Goal: Book appointment/travel/reservation

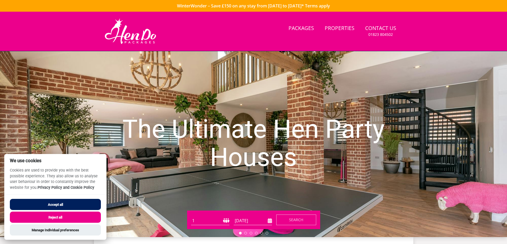
click at [32, 221] on button "Reject all" at bounding box center [55, 217] width 91 height 11
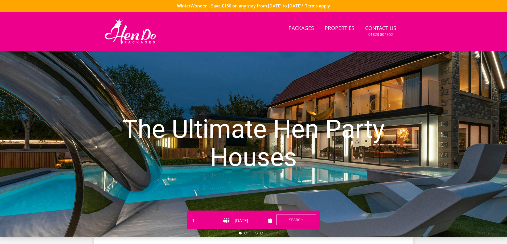
drag, startPoint x: 277, startPoint y: 222, endPoint x: 274, endPoint y: 222, distance: 3.7
click at [276, 222] on button "Search" at bounding box center [296, 220] width 40 height 11
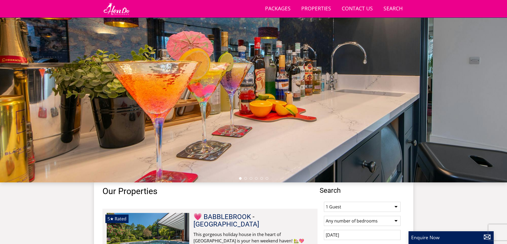
scroll to position [31, 0]
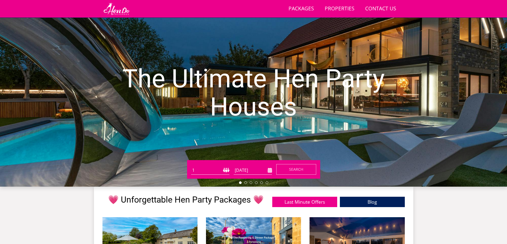
scroll to position [31, 0]
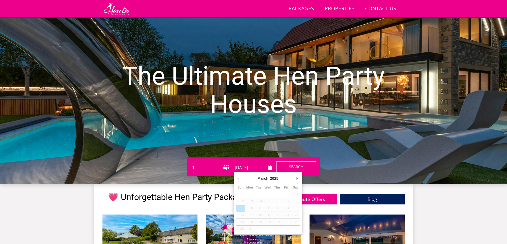
click at [271, 167] on input "[DATE]" at bounding box center [253, 168] width 38 height 9
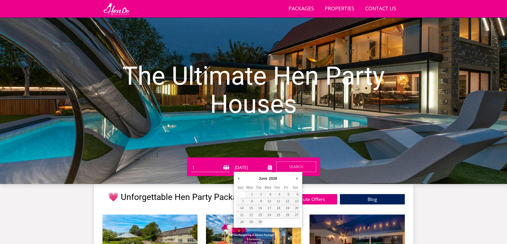
click at [234, 179] on div "June January February March April May June July August September October Novemb…" at bounding box center [268, 200] width 69 height 56
type input "[DATE]"
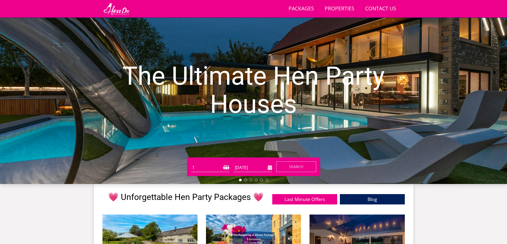
click at [227, 169] on select "1 2 3 4 5 6 7 8 9 10 11 12 13 14 15 16 17 18 19 20 21 22 23 24 25 26 27 28 29 3…" at bounding box center [210, 168] width 38 height 9
select select "10"
click at [191, 164] on select "1 2 3 4 5 6 7 8 9 10 11 12 13 14 15 16 17 18 19 20 21 22 23 24 25 26 27 28 29 3…" at bounding box center [210, 168] width 38 height 9
click at [279, 168] on button "Search" at bounding box center [296, 167] width 40 height 11
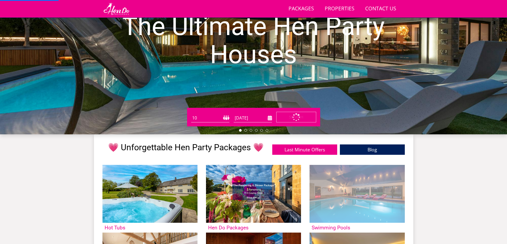
scroll to position [58, 0]
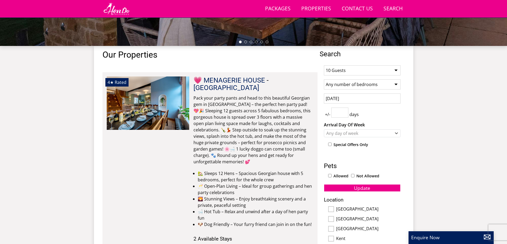
scroll to position [171, 0]
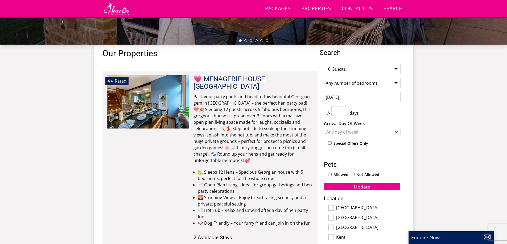
click at [336, 112] on input "number" at bounding box center [339, 111] width 17 height 10
click at [343, 109] on input "1" at bounding box center [339, 111] width 17 height 10
click at [343, 109] on input "2" at bounding box center [339, 111] width 17 height 10
click at [336, 130] on div "Any day of week" at bounding box center [359, 132] width 69 height 6
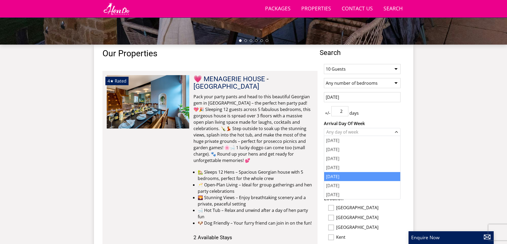
click at [334, 176] on div "[DATE]" at bounding box center [362, 176] width 76 height 9
type input "3"
click at [345, 110] on input "3" at bounding box center [339, 111] width 17 height 10
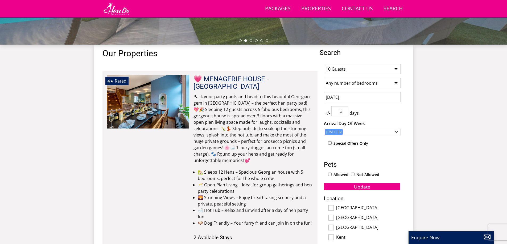
click at [395, 115] on div "+/- 3 days" at bounding box center [362, 111] width 77 height 10
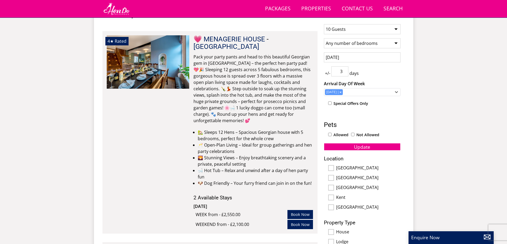
scroll to position [224, 0]
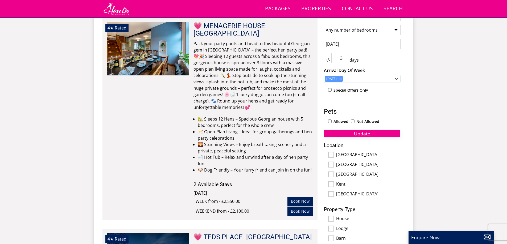
click at [368, 133] on span "Update" at bounding box center [362, 134] width 16 height 6
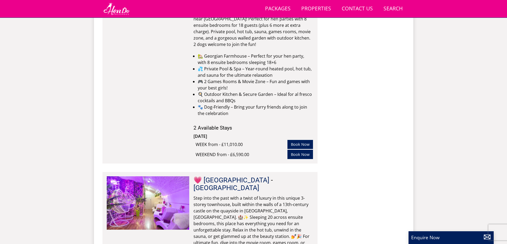
scroll to position [2858, 0]
